Goal: Use online tool/utility: Use online tool/utility

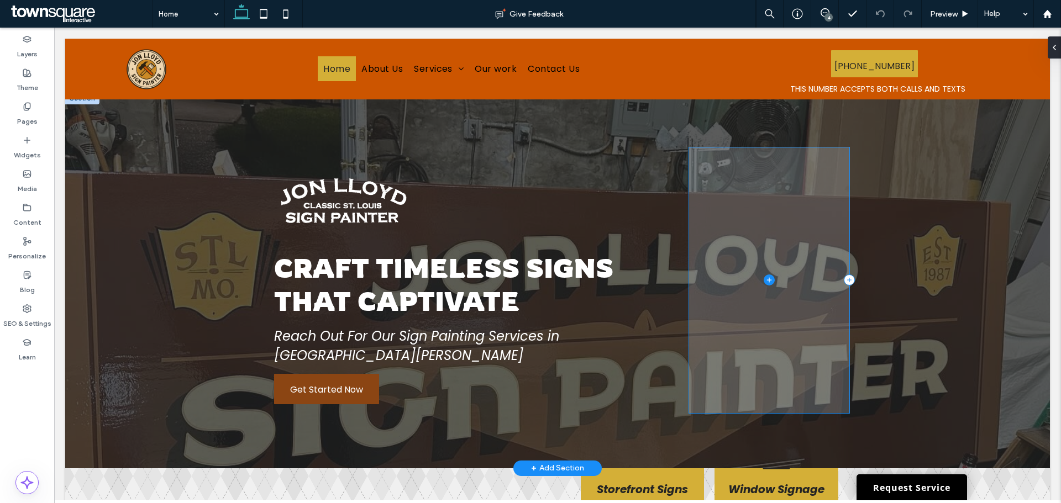
scroll to position [8, 0]
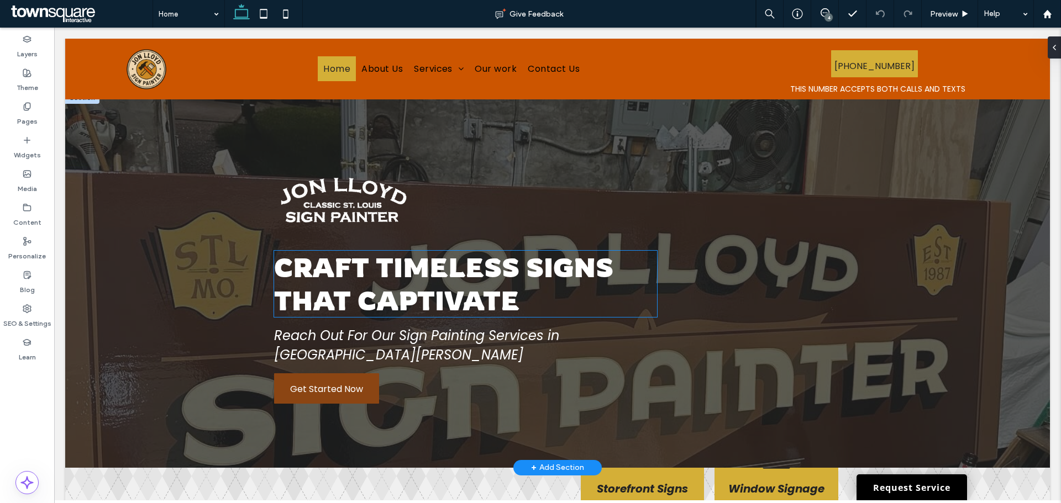
click at [451, 296] on strong "Craft Timeless Signs That Captivate" at bounding box center [443, 284] width 339 height 66
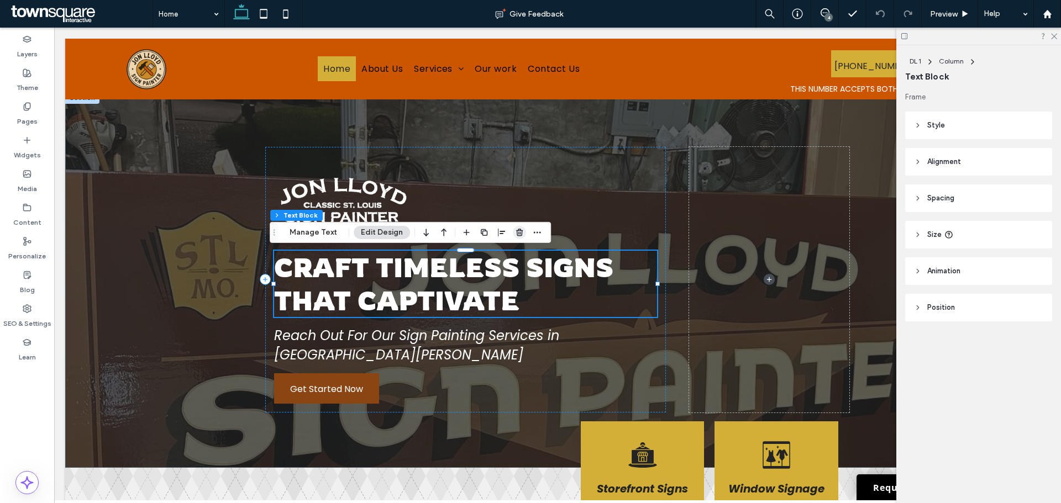
click at [518, 233] on use "button" at bounding box center [519, 232] width 7 height 7
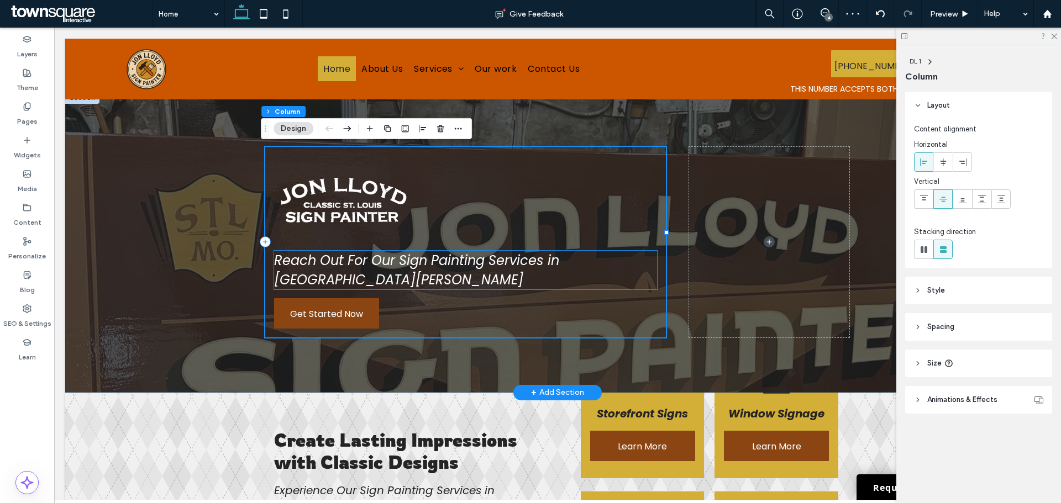
click at [476, 264] on span "Reach Out For Our Sign Painting Services in [GEOGRAPHIC_DATA][PERSON_NAME]" at bounding box center [416, 270] width 285 height 38
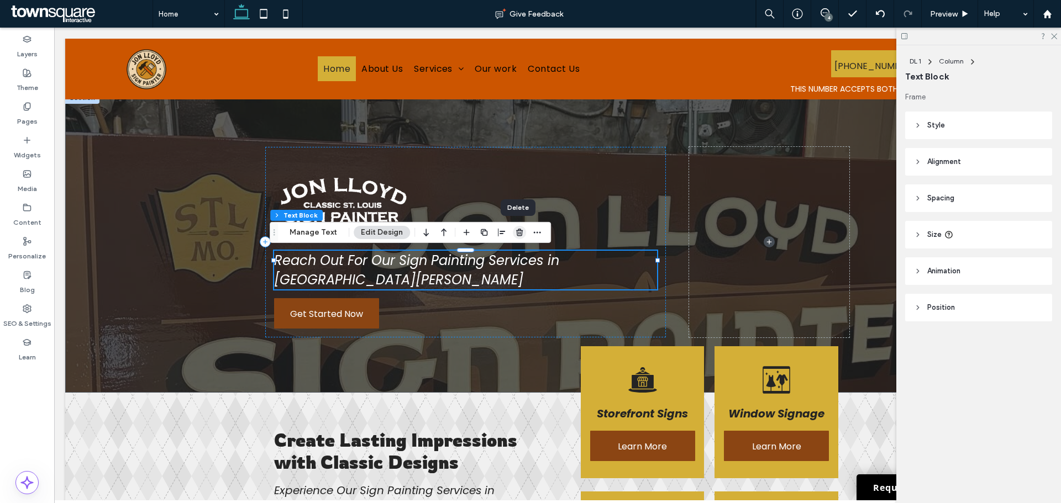
click at [515, 234] on icon "button" at bounding box center [519, 232] width 9 height 9
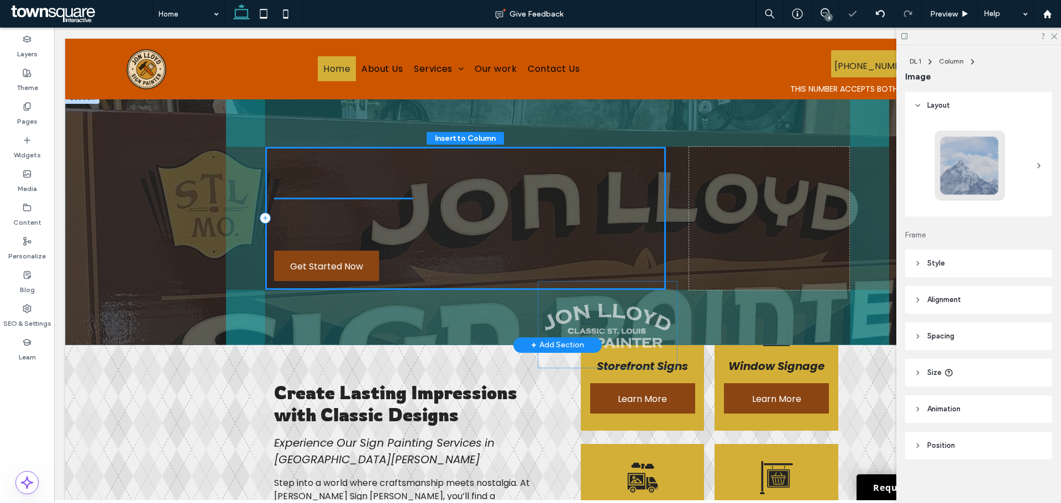
scroll to position [5, 0]
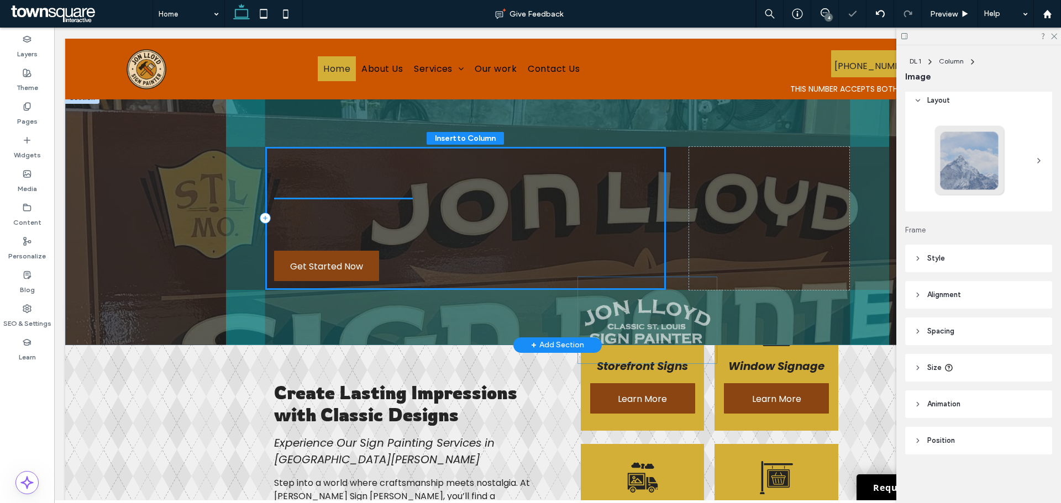
drag, startPoint x: 326, startPoint y: 197, endPoint x: 424, endPoint y: 200, distance: 97.8
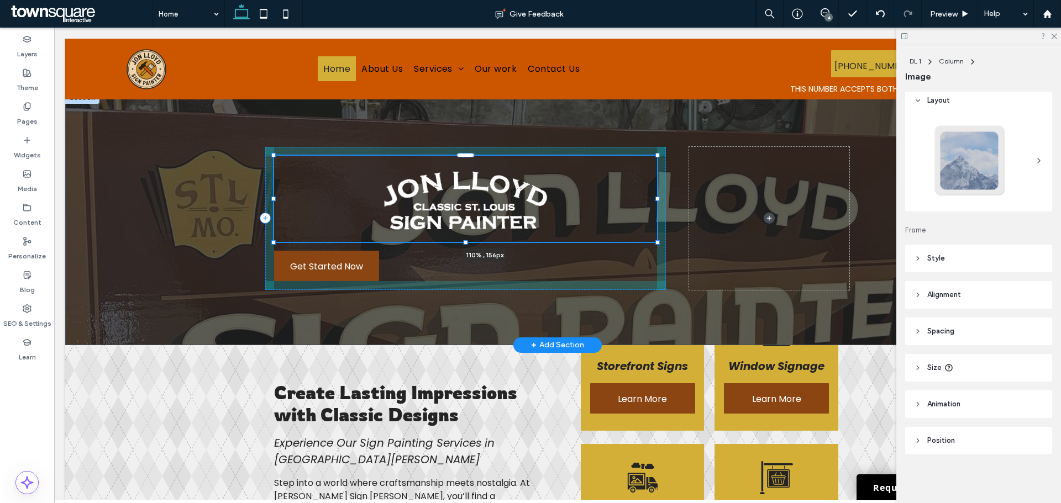
drag, startPoint x: 409, startPoint y: 198, endPoint x: 691, endPoint y: 216, distance: 282.4
click at [691, 216] on div "110% , 156px Get Started Now" at bounding box center [557, 219] width 663 height 254
type input "***"
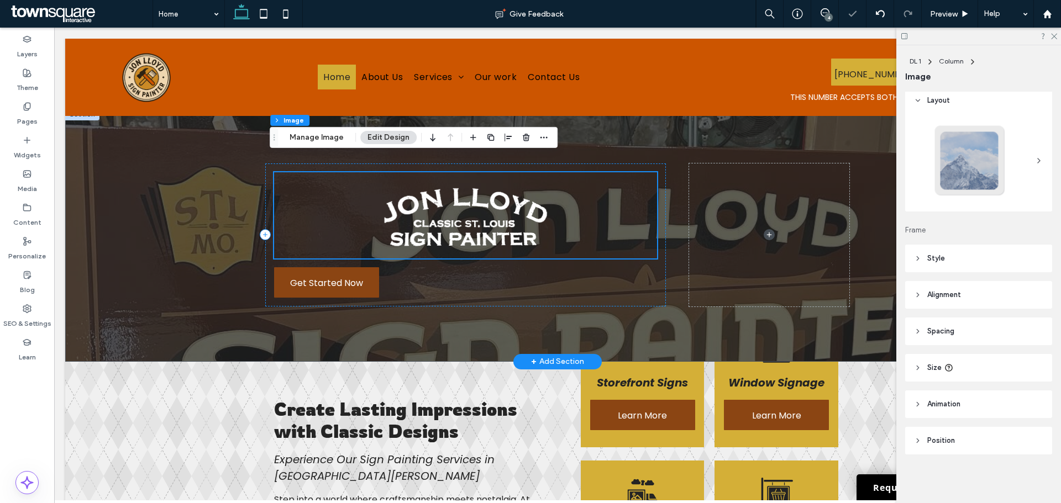
scroll to position [0, 0]
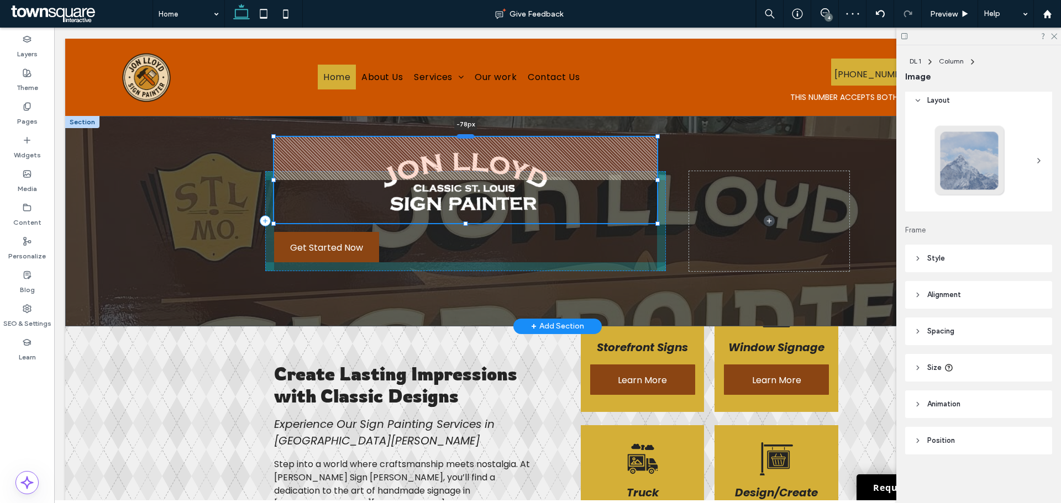
drag, startPoint x: 468, startPoint y: 181, endPoint x: 464, endPoint y: 138, distance: 43.3
click at [464, 138] on div at bounding box center [466, 136] width 18 height 4
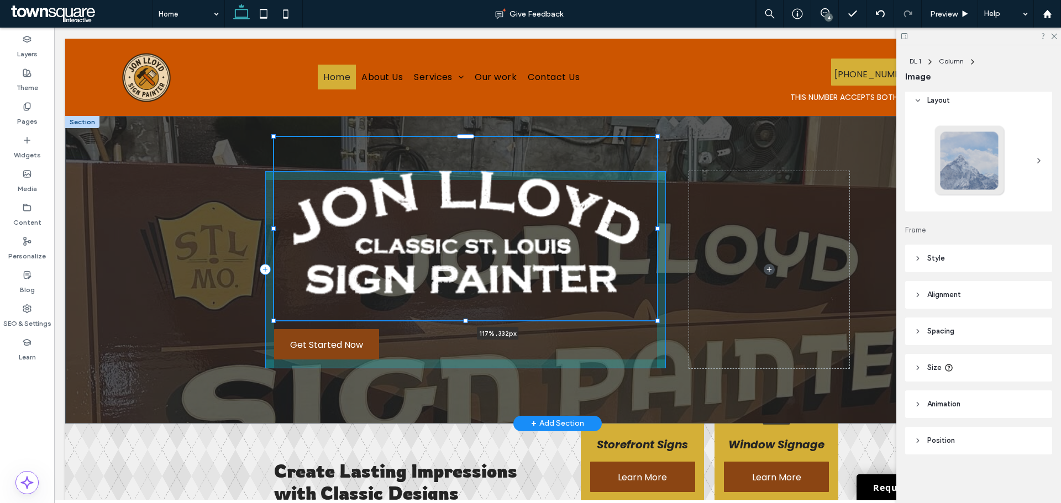
drag, startPoint x: 653, startPoint y: 223, endPoint x: 717, endPoint y: 271, distance: 80.5
click at [717, 271] on div "117% , 332px Get Started Now" at bounding box center [557, 270] width 663 height 308
type input "***"
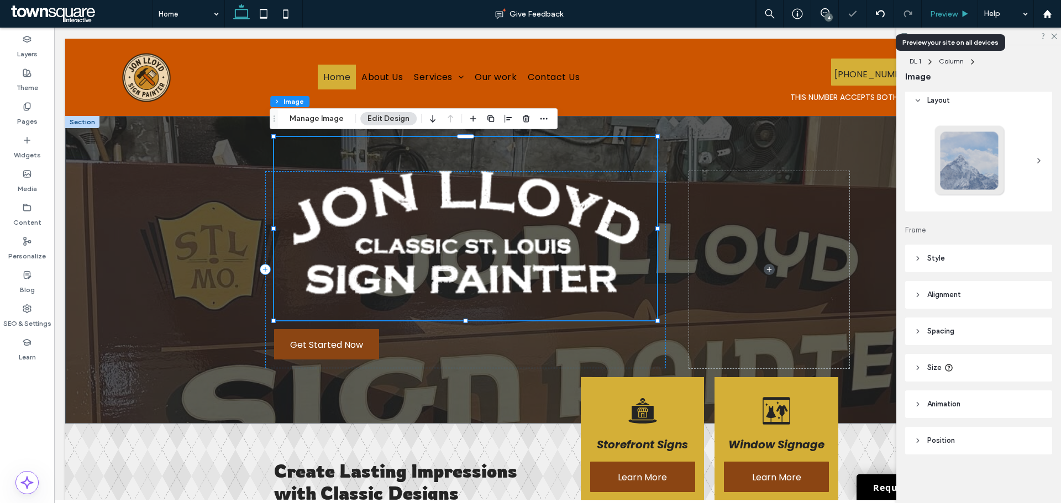
click at [961, 12] on div "Preview" at bounding box center [950, 13] width 56 height 9
